Goal: Task Accomplishment & Management: Use online tool/utility

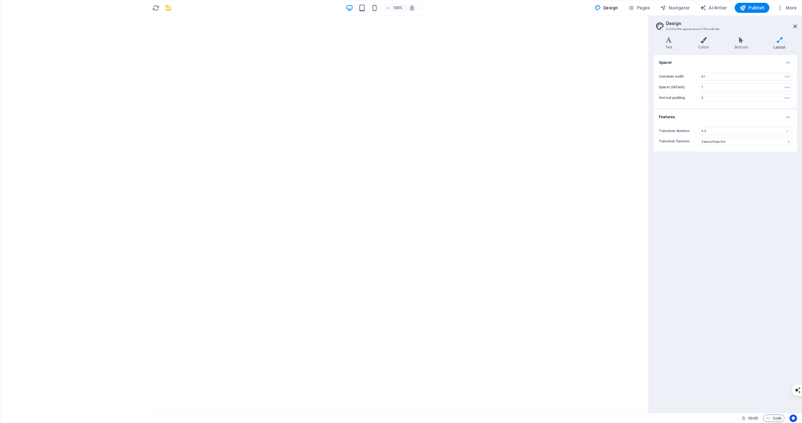
select select "rem"
select select "ease-in-out"
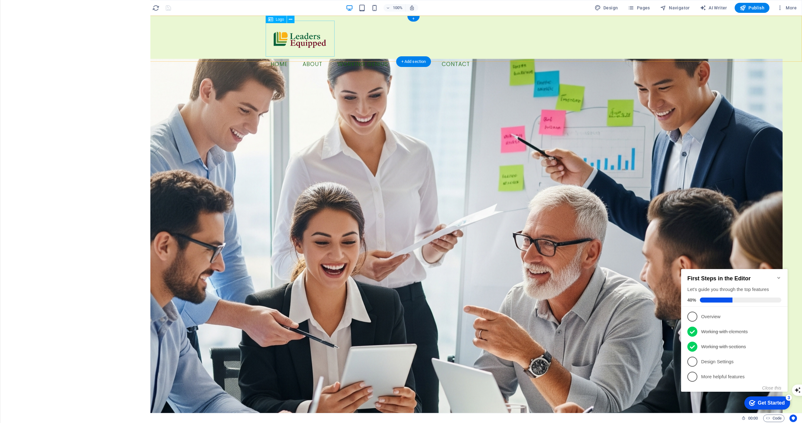
click at [310, 44] on div at bounding box center [414, 39] width 296 height 36
select select "px"
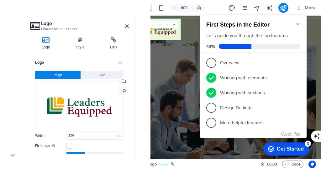
click at [187, 76] on figure at bounding box center [290, 168] width 294 height 218
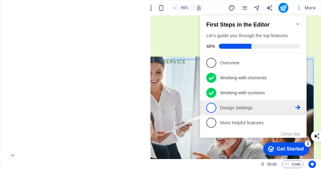
click at [231, 107] on p "Design Settings - incomplete" at bounding box center [257, 108] width 75 height 7
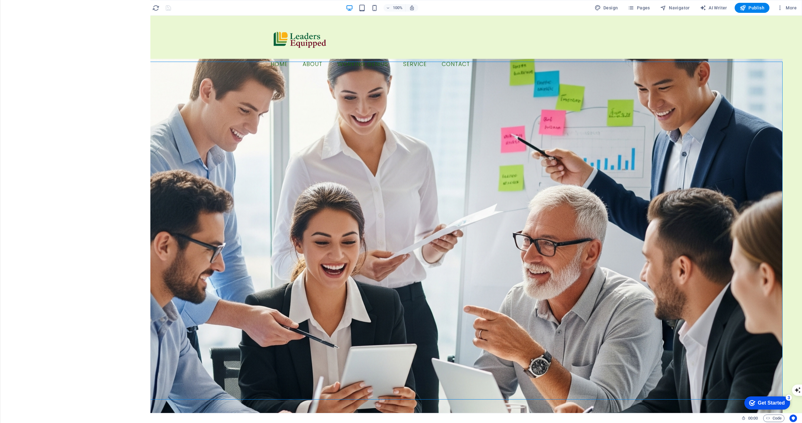
click at [758, 401] on div "Get Started" at bounding box center [771, 404] width 27 height 6
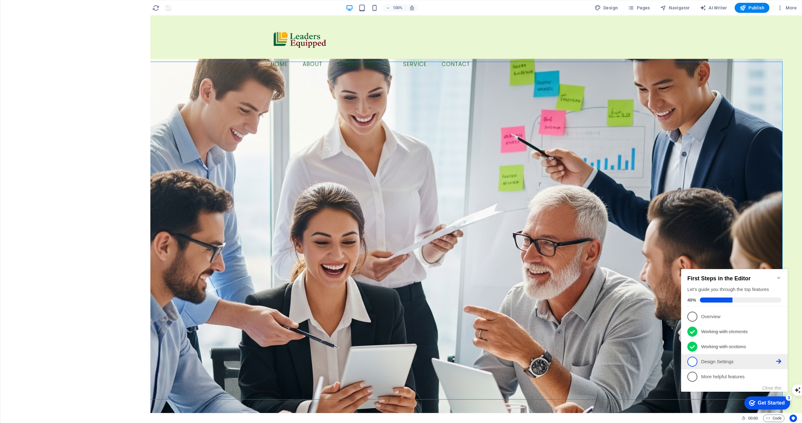
click at [738, 362] on p "Design Settings - incomplete" at bounding box center [738, 362] width 75 height 7
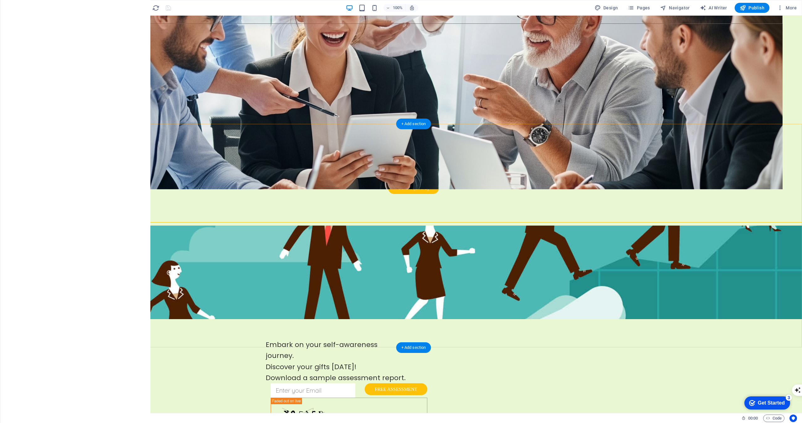
scroll to position [380, 0]
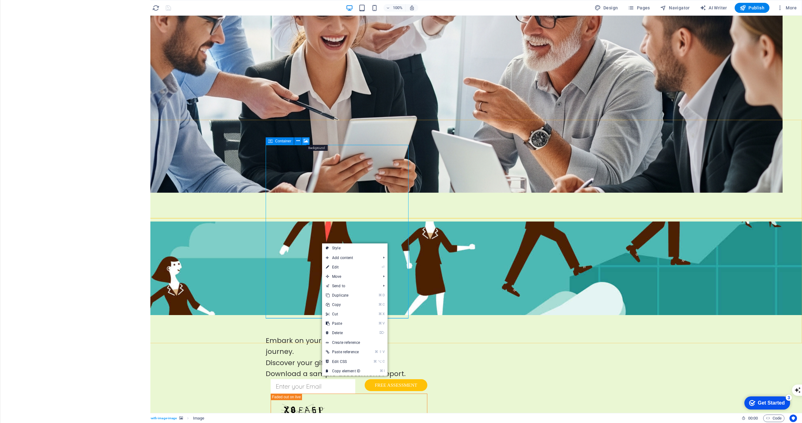
click at [305, 141] on icon at bounding box center [305, 141] width 5 height 7
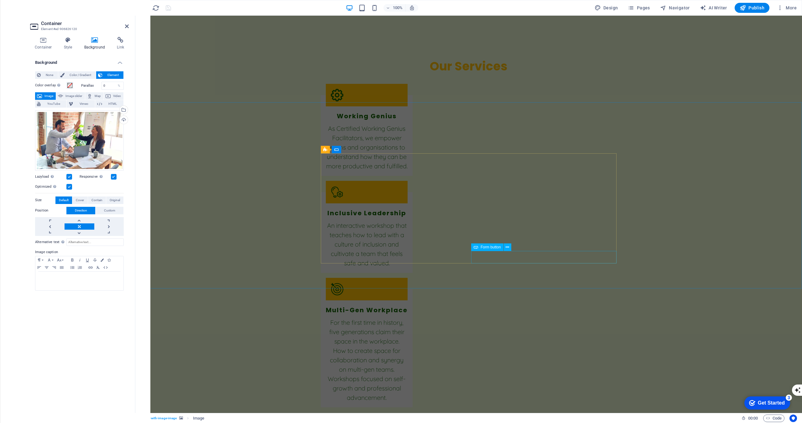
scroll to position [1587, 0]
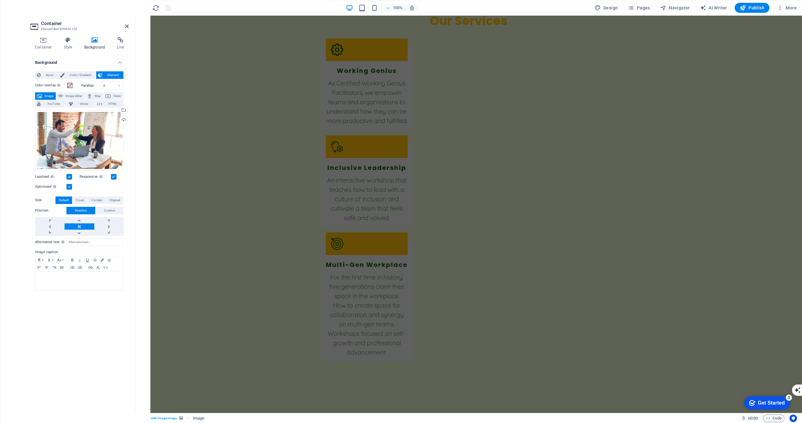
click at [14, 233] on span "Footer" at bounding box center [12, 232] width 25 height 15
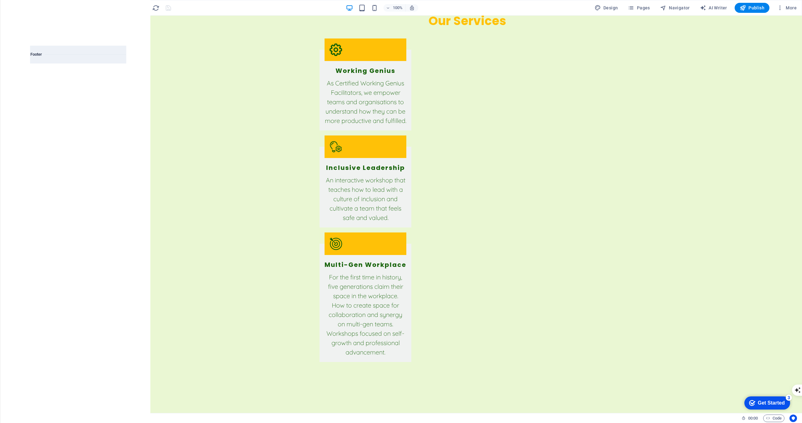
click at [110, 345] on img at bounding box center [103, 341] width 44 height 10
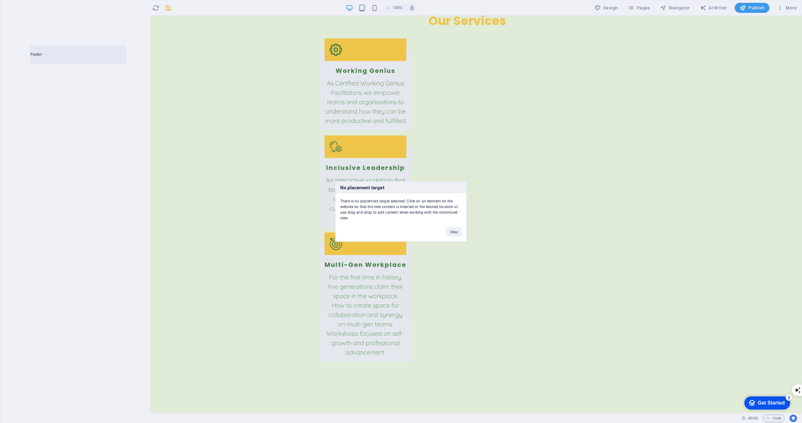
click at [287, 260] on div "No placement target There is no placement target selected. Click on an element …" at bounding box center [401, 211] width 802 height 423
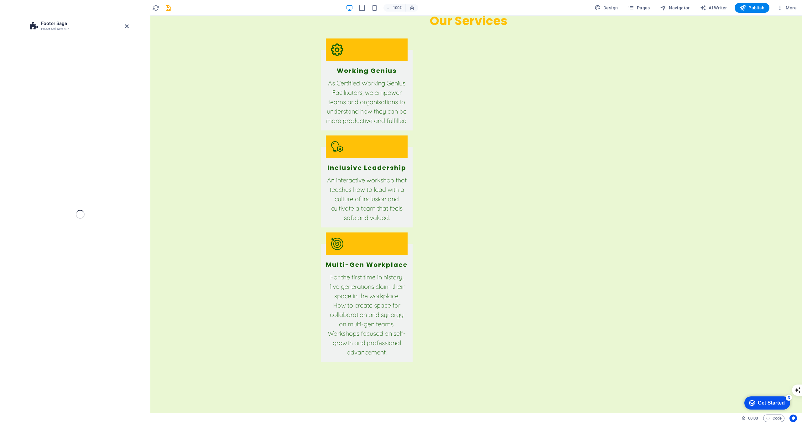
select select "rem"
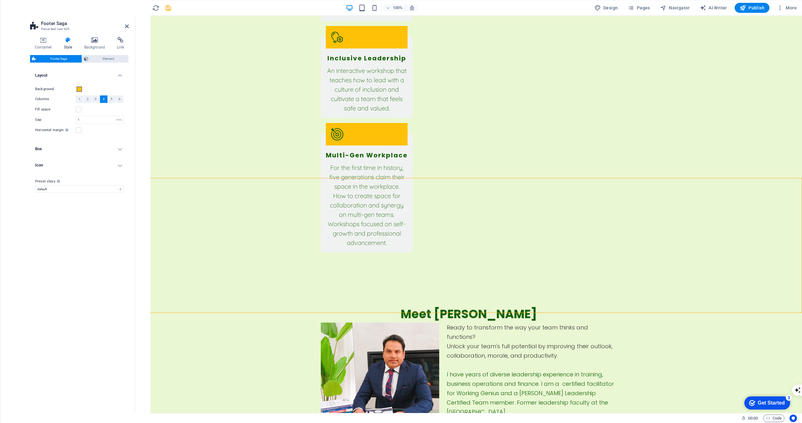
scroll to position [1722, 0]
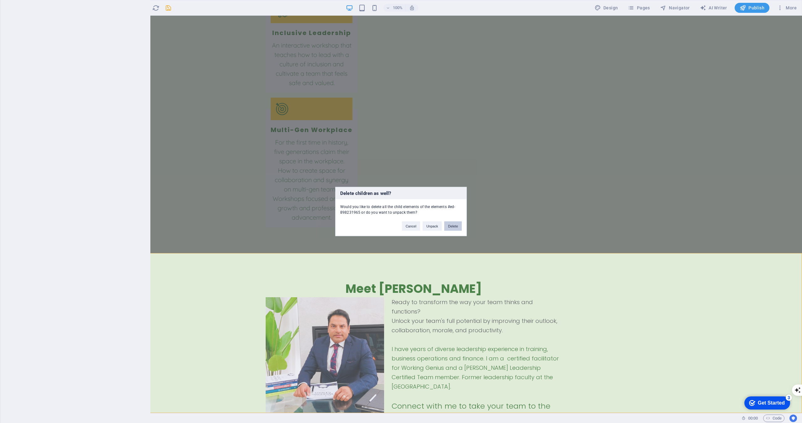
click at [451, 222] on button "Delete" at bounding box center [453, 226] width 18 height 9
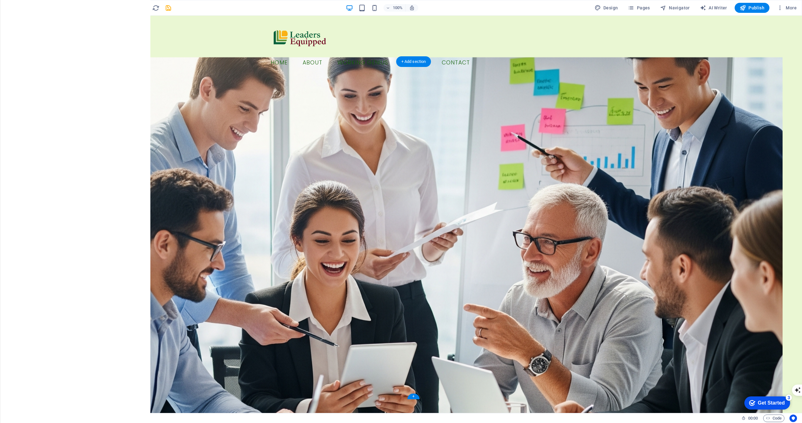
scroll to position [0, 0]
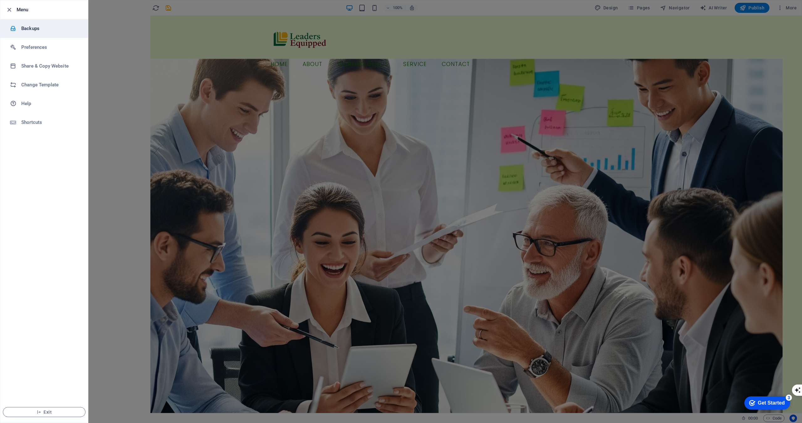
click at [27, 23] on li "Backups" at bounding box center [44, 28] width 88 height 19
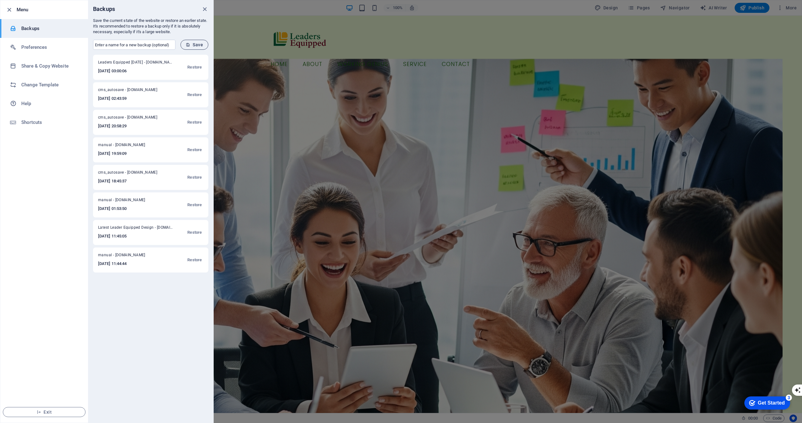
click at [199, 45] on span "Save" at bounding box center [194, 44] width 17 height 5
click at [261, 89] on div at bounding box center [401, 211] width 802 height 423
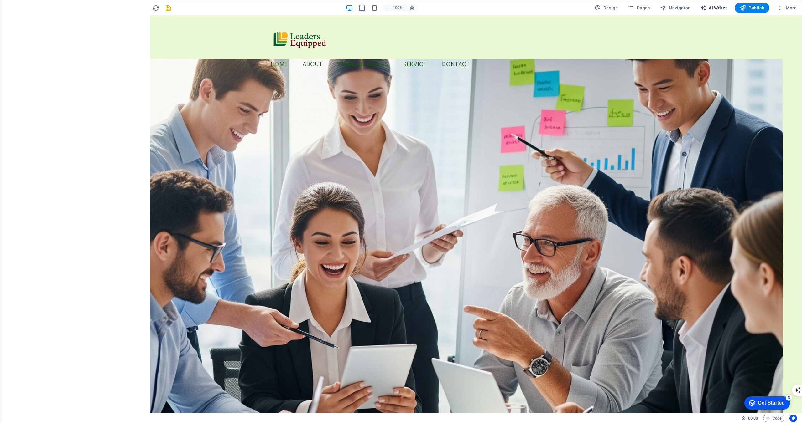
click at [718, 10] on span "AI Writer" at bounding box center [713, 8] width 27 height 6
select select "English"
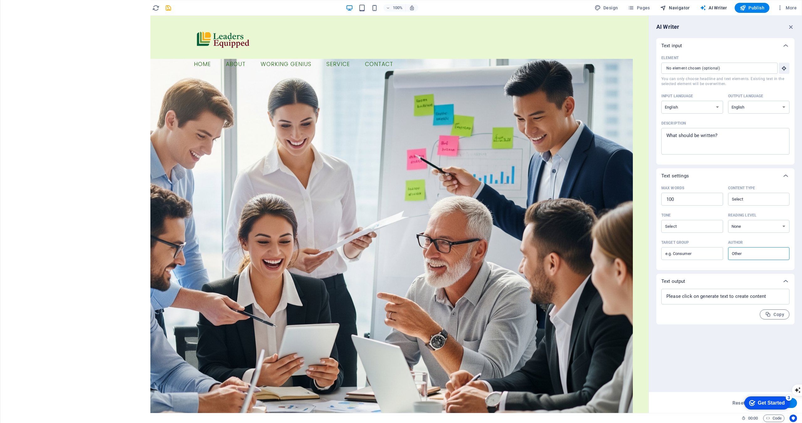
click at [673, 5] on span "Navigator" at bounding box center [675, 8] width 30 height 6
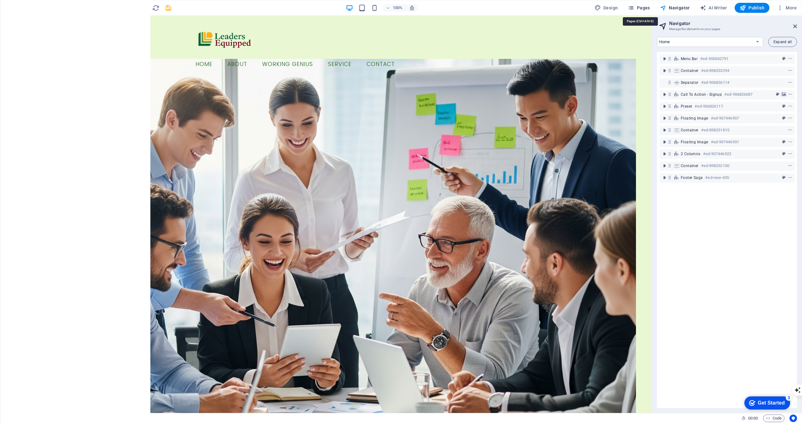
click at [642, 9] on span "Pages" at bounding box center [639, 8] width 22 height 6
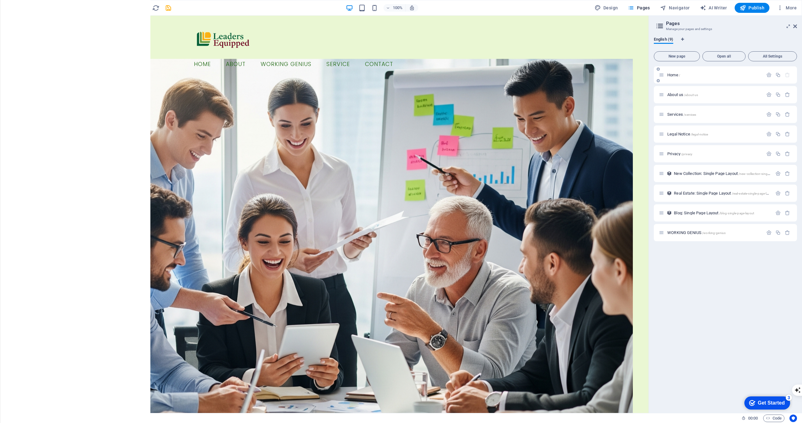
click at [665, 76] on div "Home /" at bounding box center [714, 75] width 98 height 4
drag, startPoint x: 663, startPoint y: 235, endPoint x: 663, endPoint y: 130, distance: 104.6
click at [663, 130] on div "Home / About us /about-us Services /services Legal Notice /legal-notice Privacy…" at bounding box center [725, 153] width 143 height 175
click at [662, 114] on icon at bounding box center [661, 114] width 5 height 5
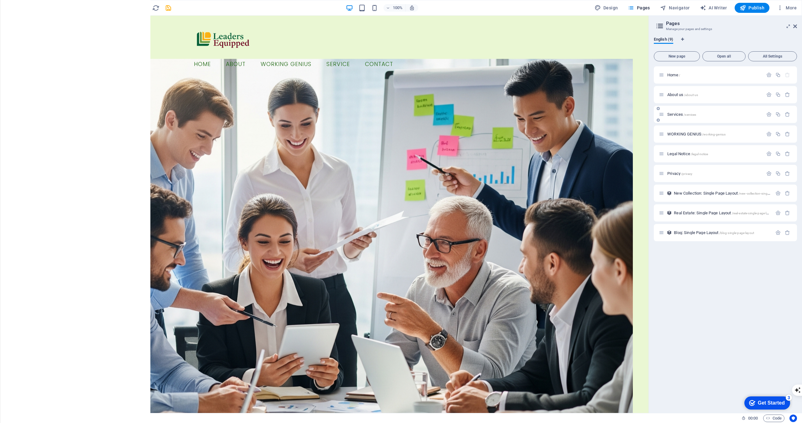
click at [662, 114] on icon at bounding box center [661, 114] width 5 height 5
click at [769, 113] on icon "button" at bounding box center [768, 114] width 5 height 5
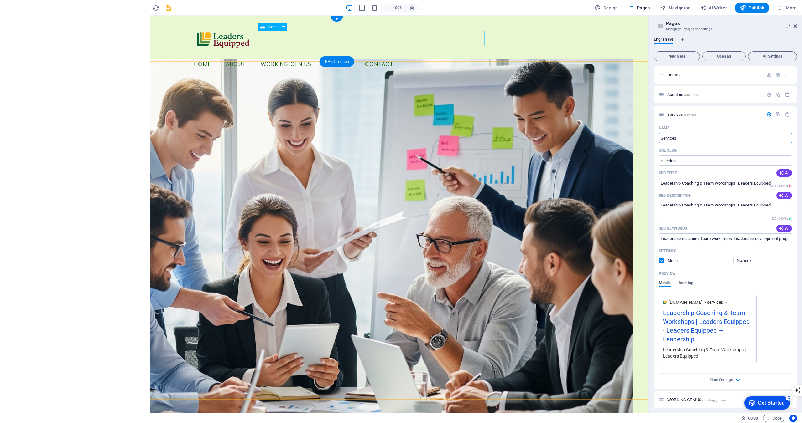
click at [401, 57] on nav "Home About Working Genius Service Contact" at bounding box center [337, 65] width 296 height 16
select select
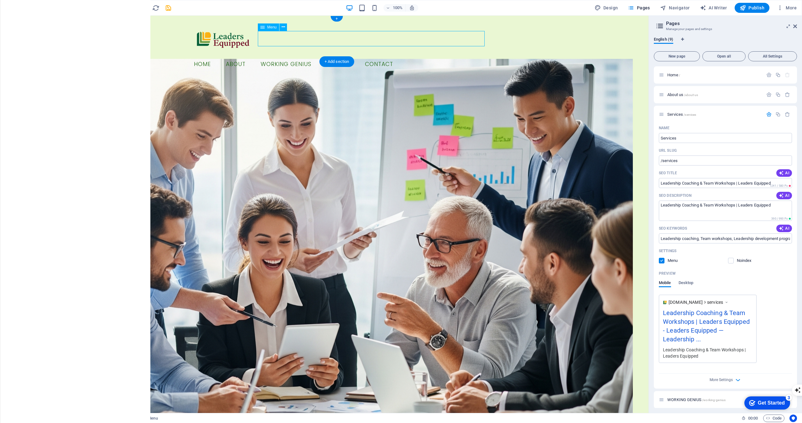
select select
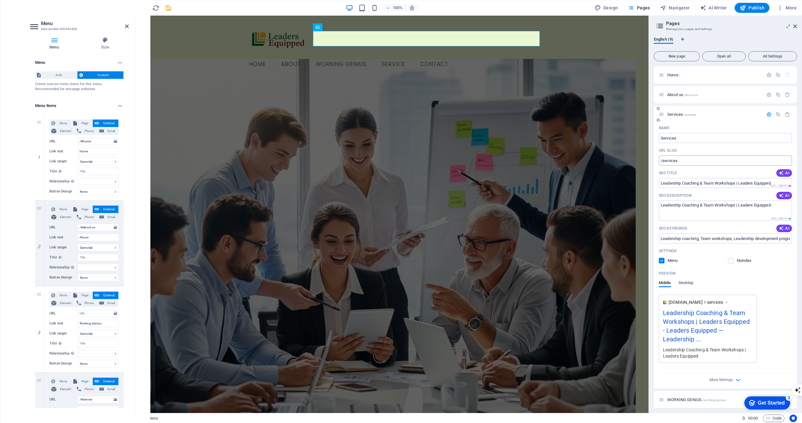
click at [677, 163] on input "/services" at bounding box center [725, 161] width 133 height 10
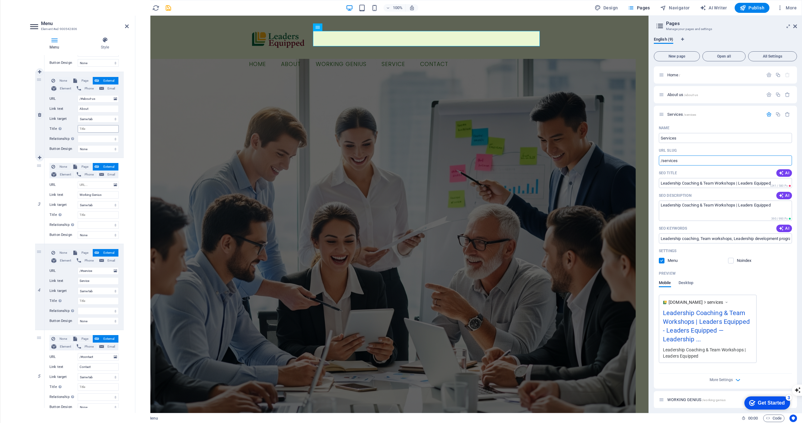
scroll to position [129, 0]
click at [98, 273] on input "/#service" at bounding box center [98, 271] width 41 height 8
type input "/#services"
select select
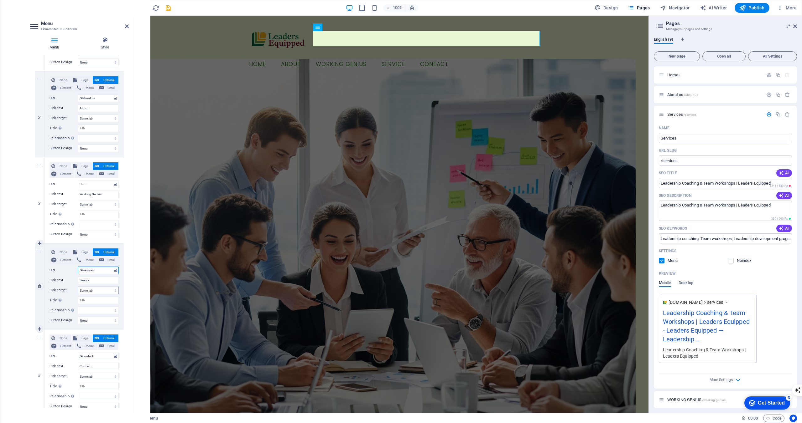
select select
type input "/#services"
click at [94, 282] on input "Service" at bounding box center [98, 281] width 41 height 8
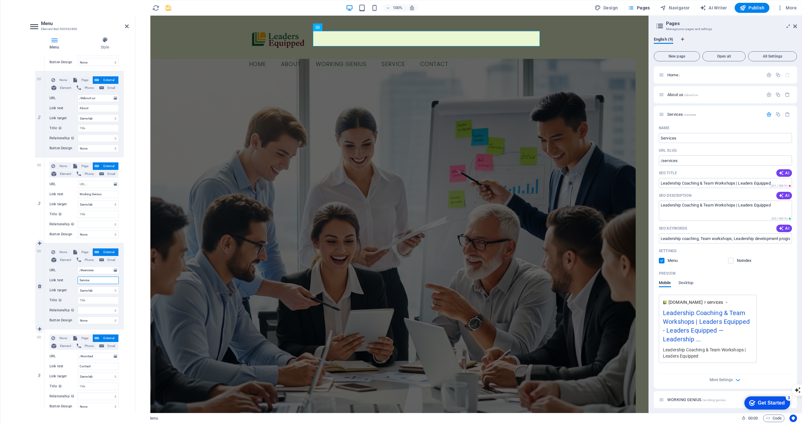
type input "Services"
select select
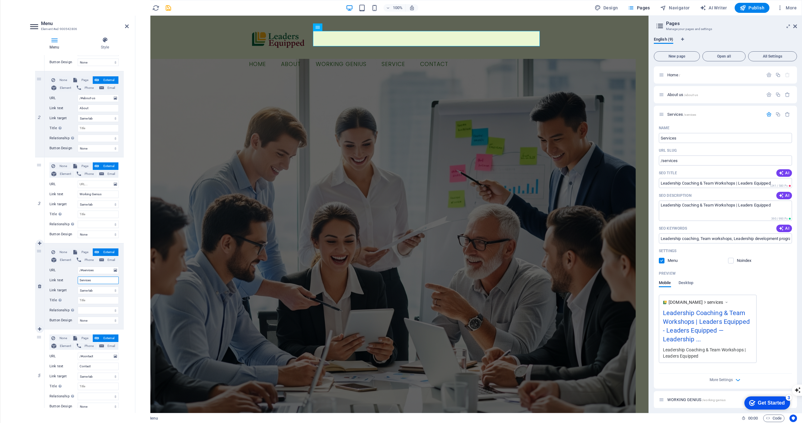
select select
type input "Services"
click at [98, 292] on select "New tab Same tab Overlay" at bounding box center [98, 291] width 41 height 8
click at [78, 287] on select "New tab Same tab Overlay" at bounding box center [98, 291] width 41 height 8
click at [101, 270] on input "/#services" at bounding box center [98, 271] width 41 height 8
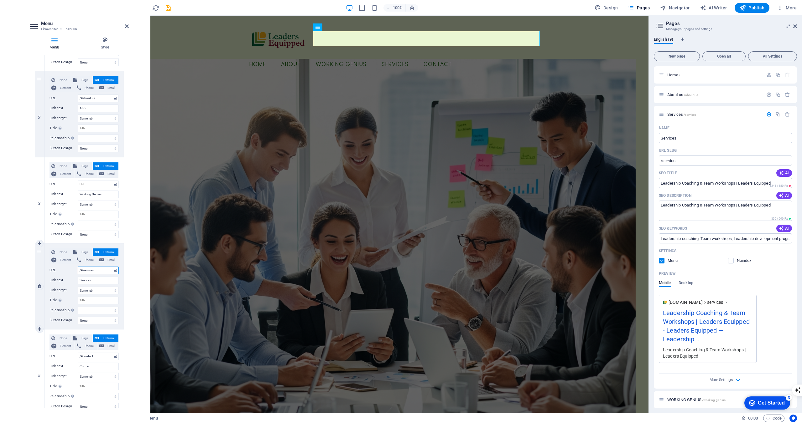
click at [101, 270] on input "/#services" at bounding box center [98, 271] width 41 height 8
click at [79, 271] on input "/#services" at bounding box center [98, 271] width 41 height 8
click at [225, 37] on div "Button label Menu Home About Working Genius Services Contact" at bounding box center [391, 47] width 513 height 62
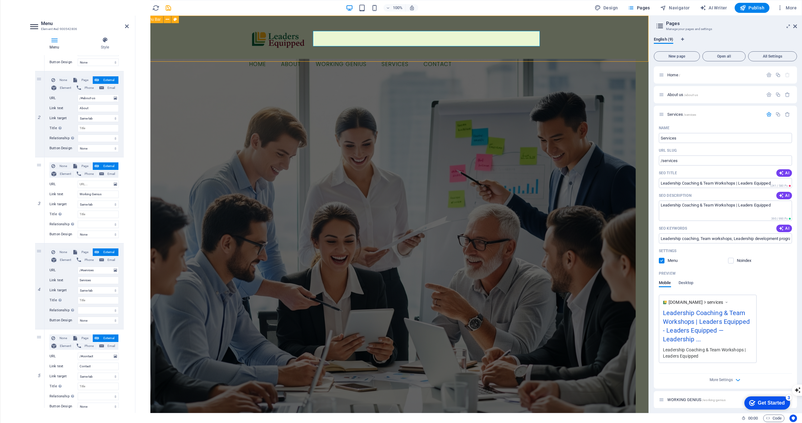
click at [225, 37] on div "Button label Menu Home About Working Genius Services Contact" at bounding box center [391, 47] width 513 height 62
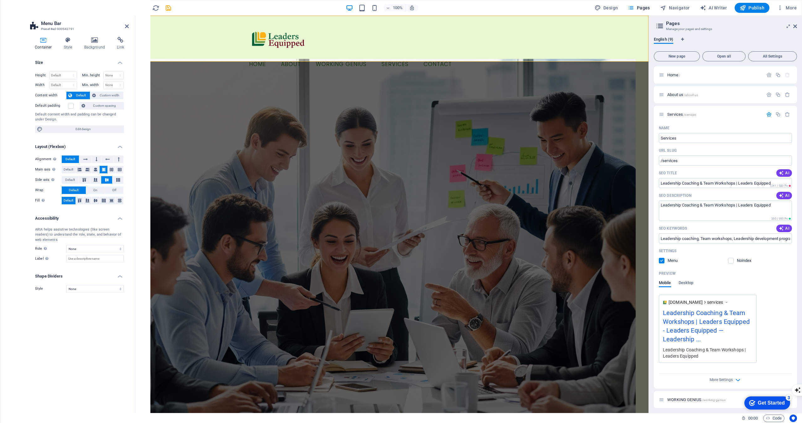
click at [15, 217] on p "Header" at bounding box center [12, 217] width 13 height 5
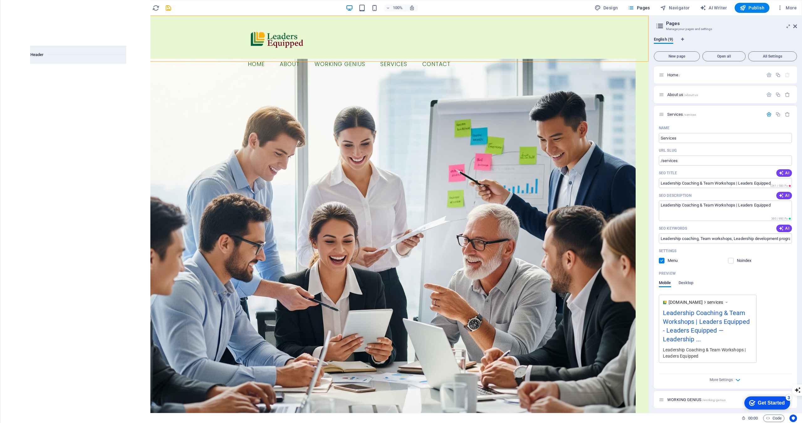
scroll to position [3771, 0]
click at [11, 209] on icon "button" at bounding box center [13, 210] width 8 height 8
click at [123, 24] on icon "close panel" at bounding box center [123, 24] width 7 height 7
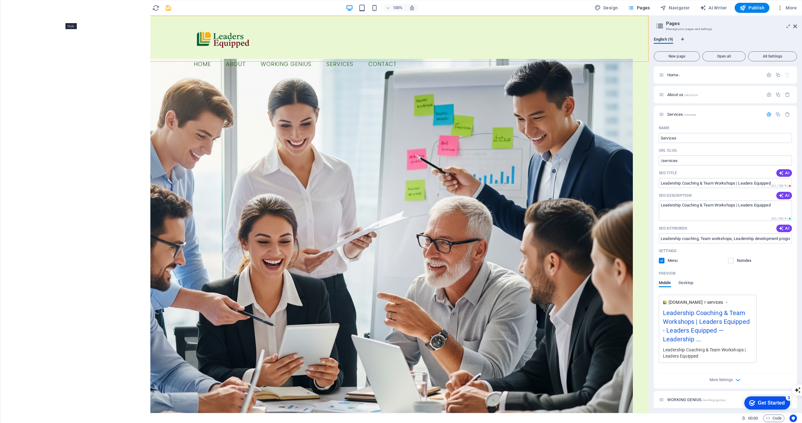
click at [64, 21] on icon at bounding box center [64, 19] width 3 height 7
select select "rem"
select select "preset-menu-v2-border"
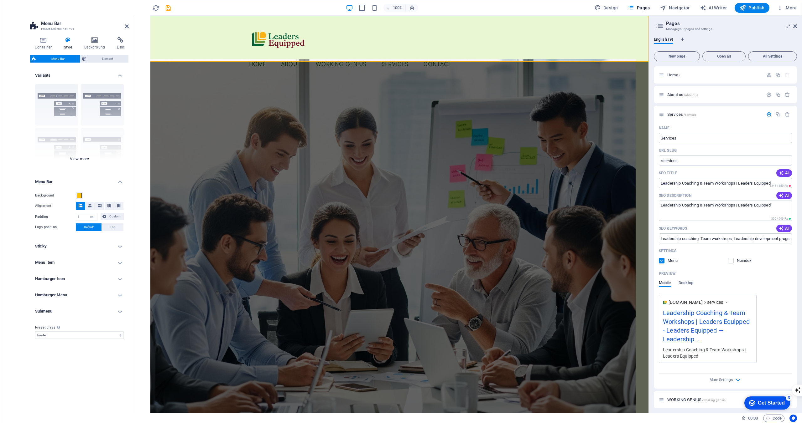
click at [84, 161] on div "Border Centered Default Fixed Loki Trigger Wide XXL" at bounding box center [79, 126] width 99 height 94
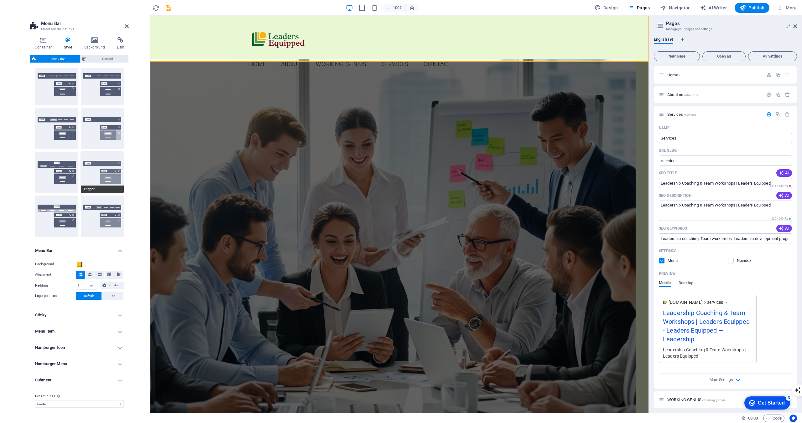
scroll to position [25, 0]
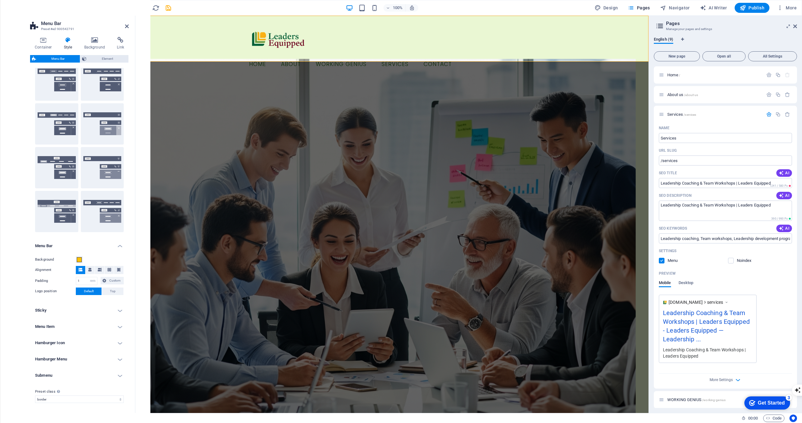
click at [85, 330] on h4 "Menu Item" at bounding box center [79, 326] width 99 height 15
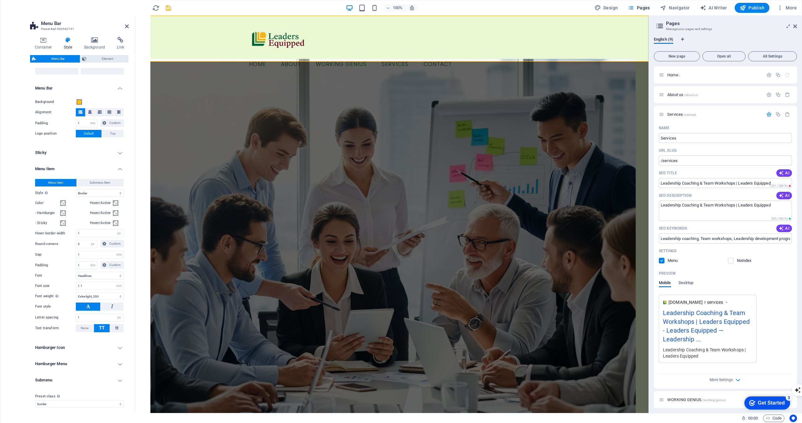
scroll to position [187, 0]
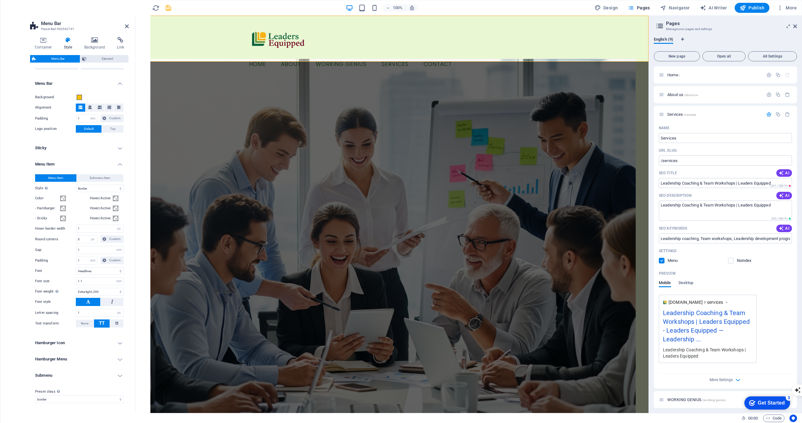
click at [113, 146] on h4 "Sticky" at bounding box center [79, 148] width 99 height 15
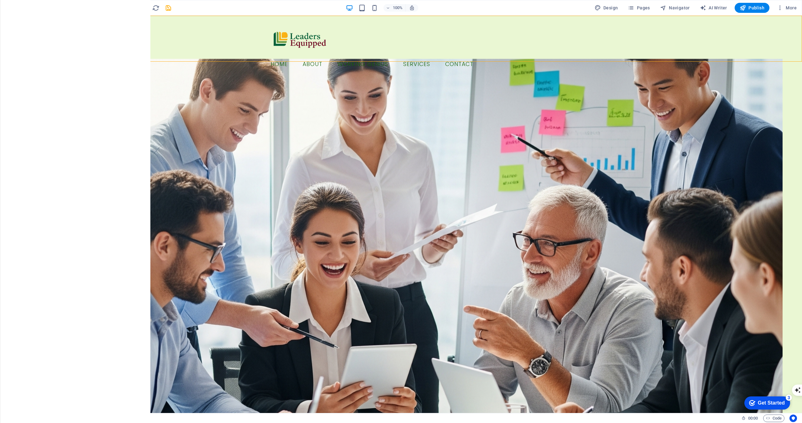
click at [14, 210] on icon "button" at bounding box center [13, 210] width 8 height 8
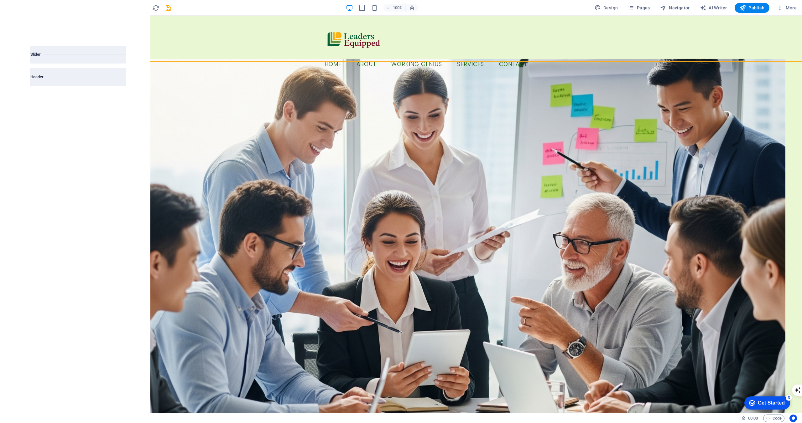
scroll to position [3771, 0]
click at [124, 24] on icon "close panel" at bounding box center [123, 24] width 7 height 7
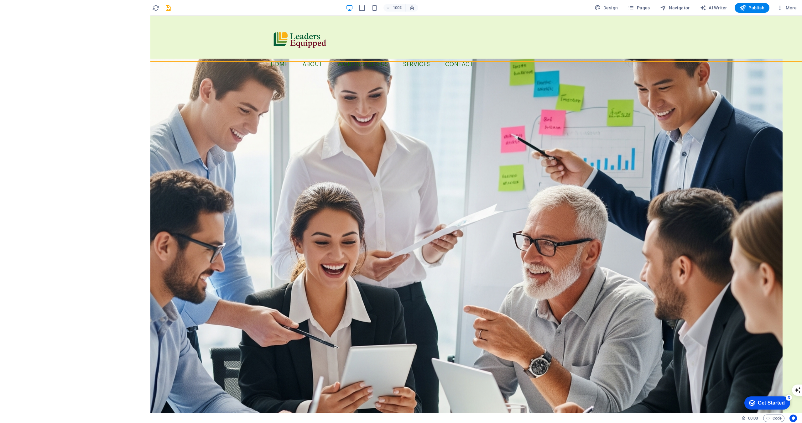
click at [57, 18] on icon at bounding box center [56, 19] width 3 height 7
click at [69, 25] on link "Style" at bounding box center [90, 23] width 65 height 9
select select "rem"
select select "sticky_reverse"
select select "px"
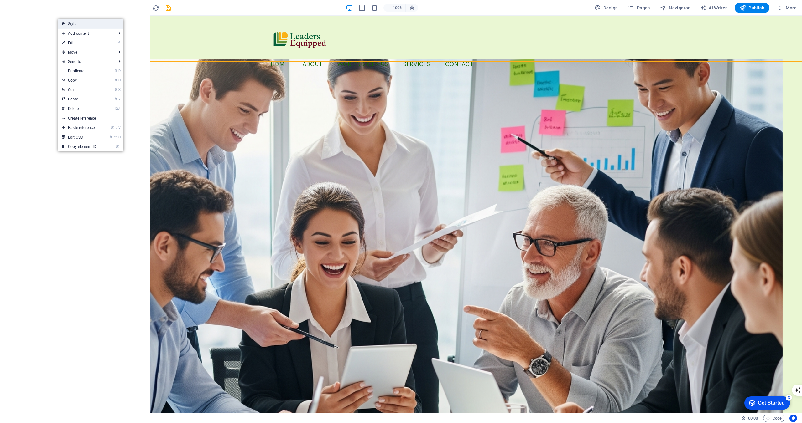
select select "px"
select select "hover_border"
select select "px"
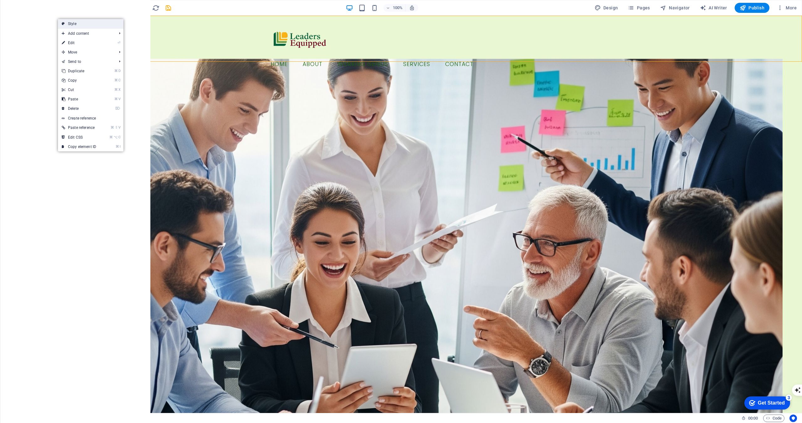
select select "px"
select select "rem"
select select "link-special-font"
select select "rem"
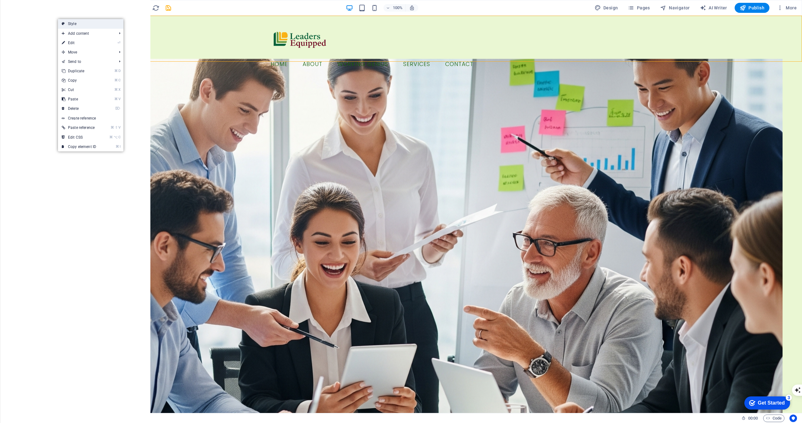
select select "200"
select select "px"
select select "preset-menu-v2-border"
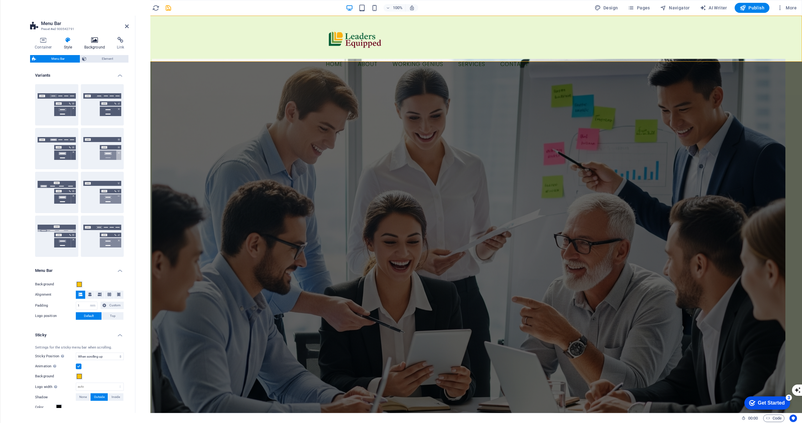
click at [102, 45] on h4 "Background" at bounding box center [96, 43] width 33 height 13
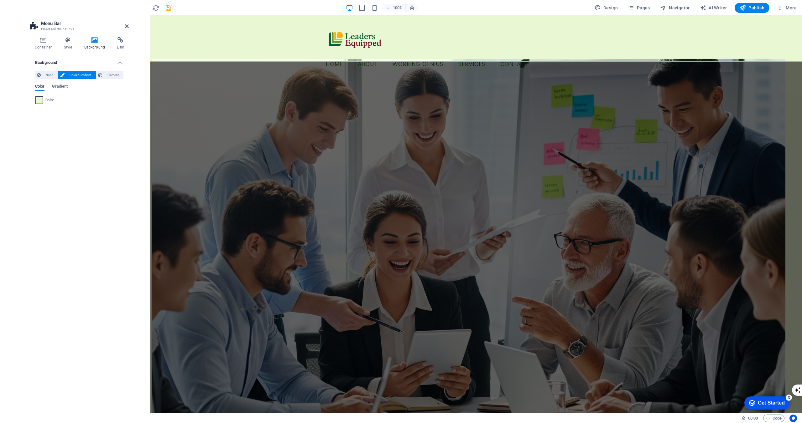
click at [39, 103] on span at bounding box center [39, 100] width 7 height 7
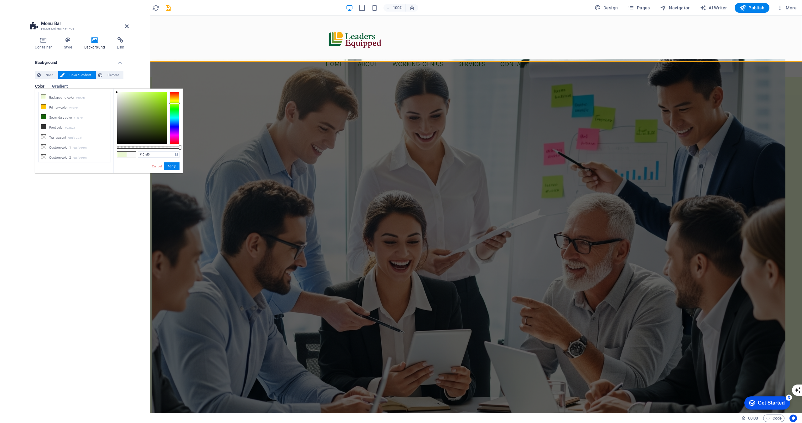
type input "#f6faef"
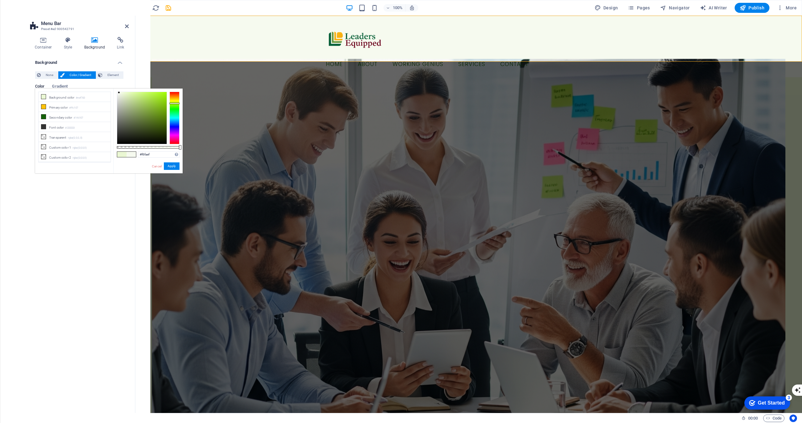
drag, startPoint x: 123, startPoint y: 93, endPoint x: 119, endPoint y: 93, distance: 3.8
click at [119, 93] on div at bounding box center [119, 92] width 2 height 2
click at [171, 167] on button "Apply" at bounding box center [172, 167] width 16 height 8
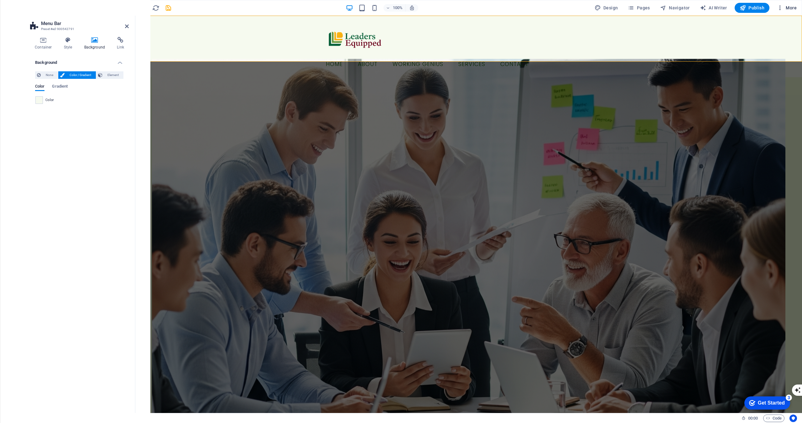
click at [787, 5] on span "More" at bounding box center [787, 8] width 20 height 6
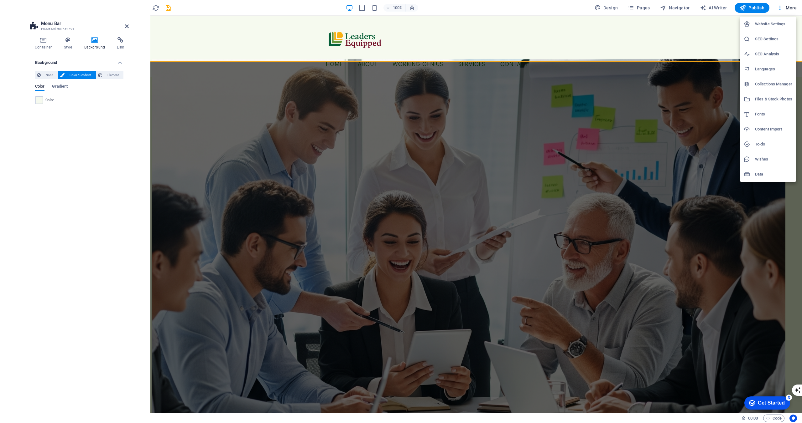
click at [361, 42] on div at bounding box center [401, 211] width 802 height 423
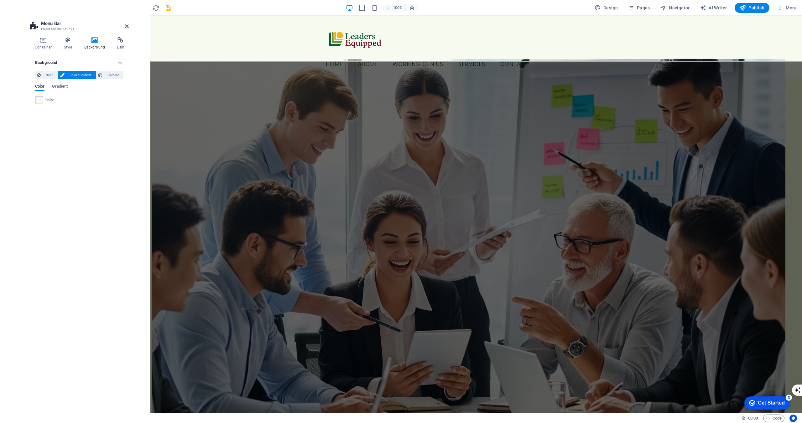
click at [361, 42] on div "Website Settings SEO Settings SEO Analysis Languages Collections Manager Files …" at bounding box center [401, 214] width 802 height 420
click at [361, 42] on div at bounding box center [469, 39] width 296 height 36
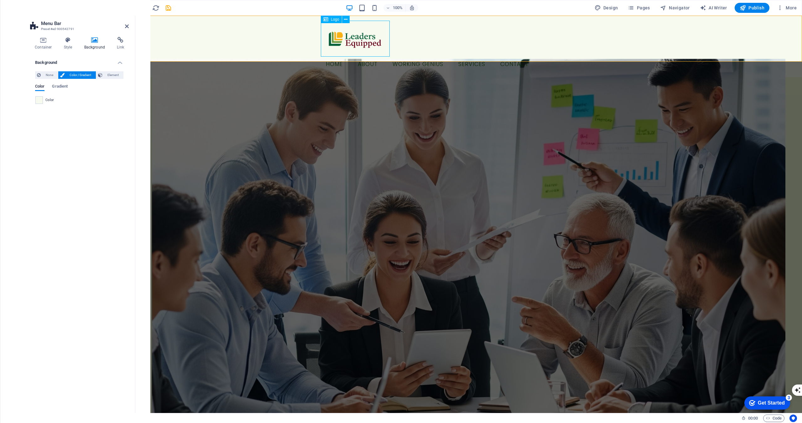
select select "px"
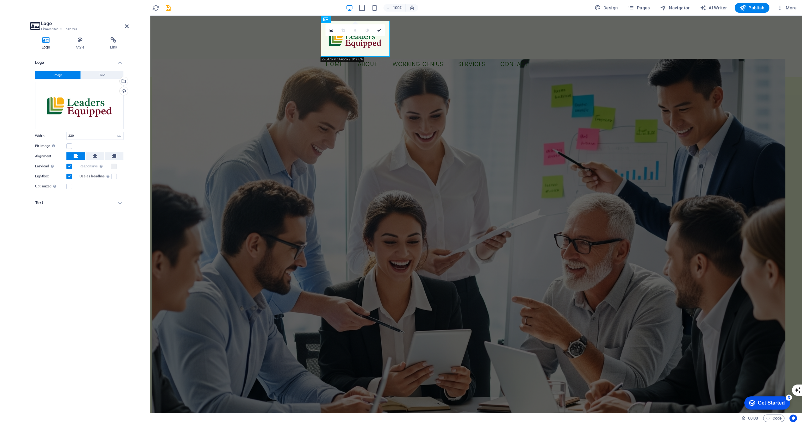
click at [69, 168] on label at bounding box center [69, 167] width 6 height 6
click at [0, 0] on input "Lazyload Loading images after the page loads improves page speed." at bounding box center [0, 0] width 0 height 0
click at [70, 188] on label at bounding box center [69, 187] width 6 height 6
click at [0, 0] on input "Optimized Images are compressed to improve page speed." at bounding box center [0, 0] width 0 height 0
click at [76, 224] on div "Logo Image Text Drag files here, click to choose files or select files from Fil…" at bounding box center [79, 231] width 99 height 353
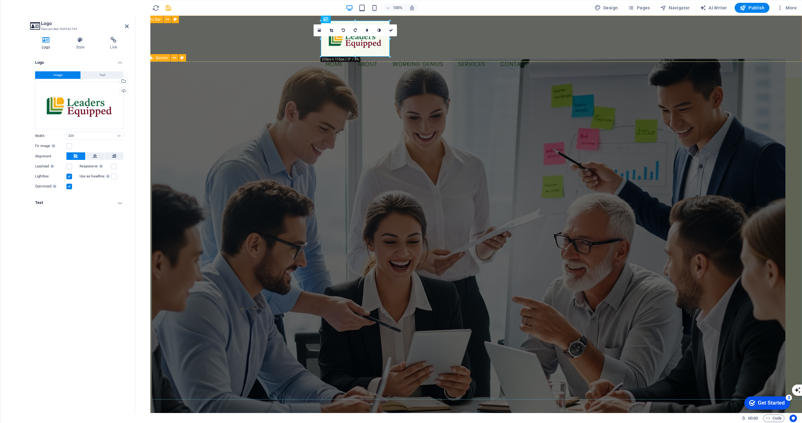
click at [246, 48] on div "Button label Menu Home About Working Genius Services Contact" at bounding box center [468, 47] width 666 height 62
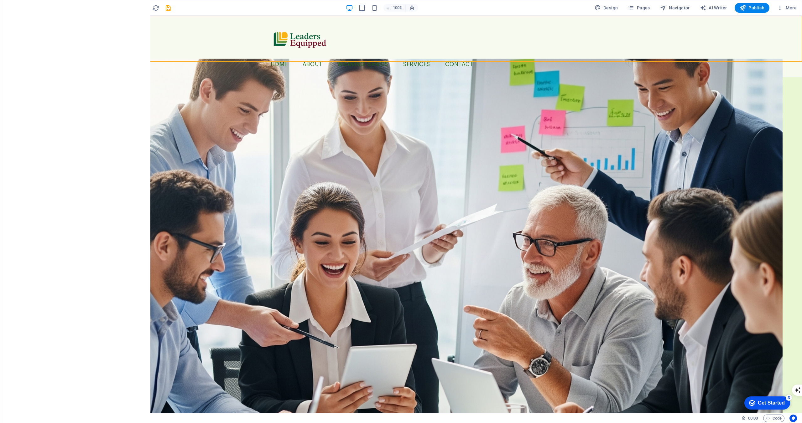
click at [13, 266] on icon "button" at bounding box center [13, 266] width 8 height 8
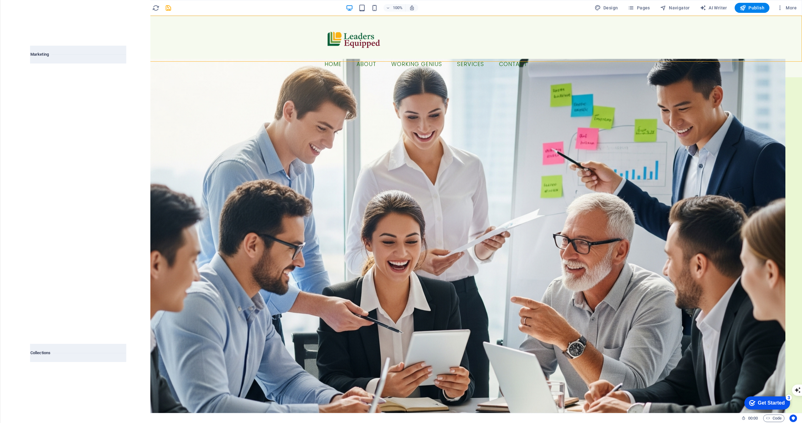
scroll to position [5435, 0]
click at [13, 210] on icon "button" at bounding box center [13, 210] width 8 height 8
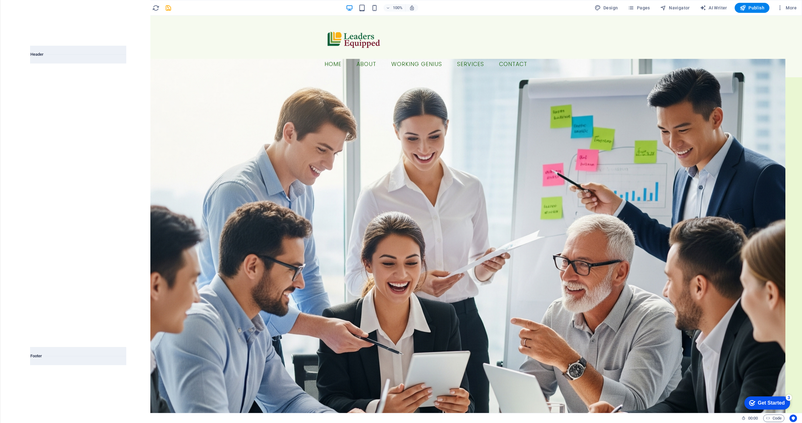
scroll to position [3845, 0]
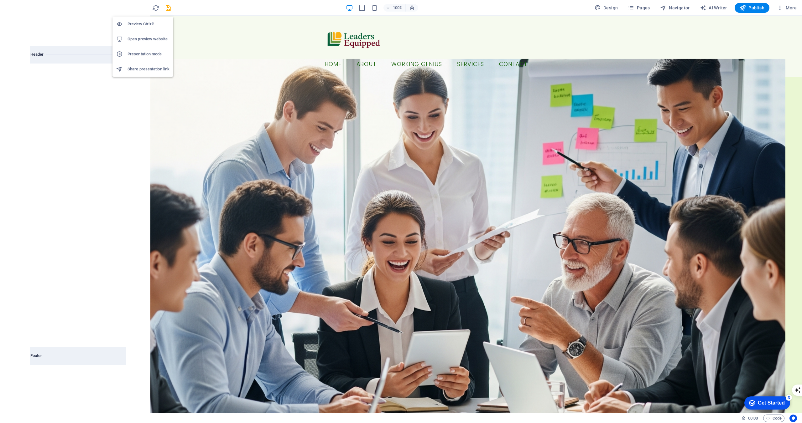
click at [0, 0] on icon "button" at bounding box center [0, 0] width 0 height 0
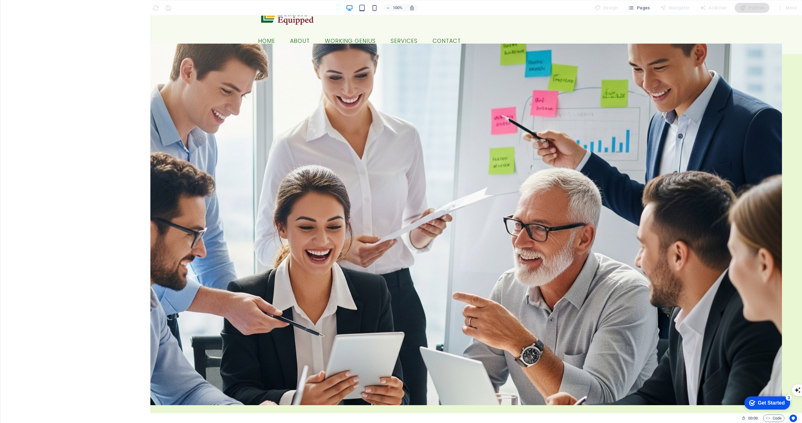
scroll to position [23, 0]
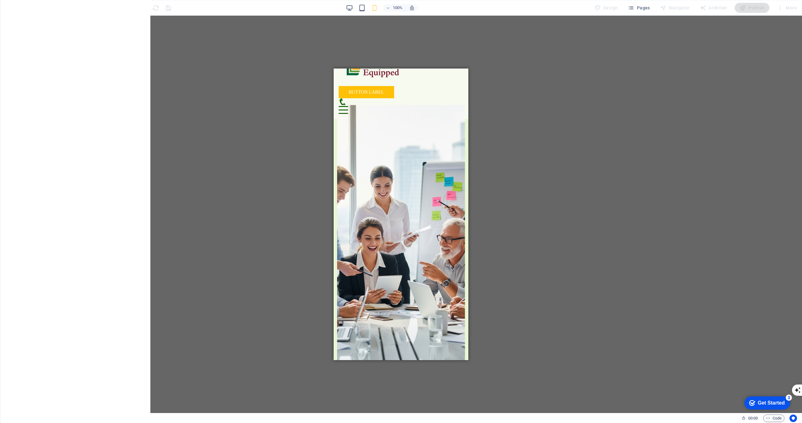
click at [320, 170] on div "H1 Container Container Banner Banner Container Menu Bar Logo Menu H3 Container …" at bounding box center [401, 215] width 802 height 398
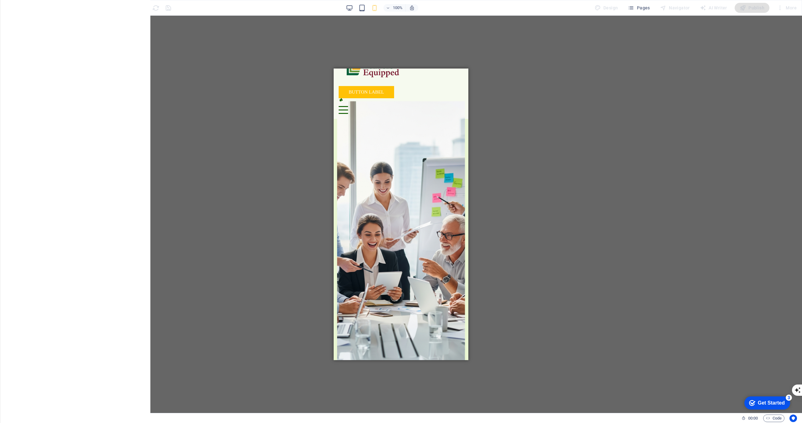
scroll to position [0, 0]
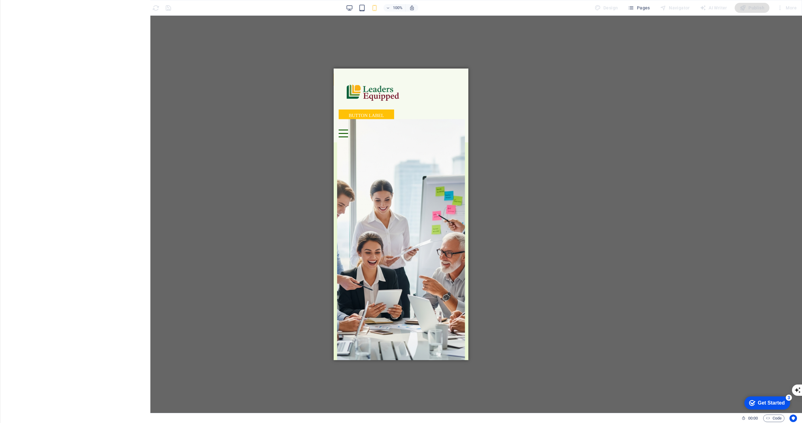
click at [346, 122] on icon at bounding box center [343, 126] width 8 height 8
